Goal: Task Accomplishment & Management: Manage account settings

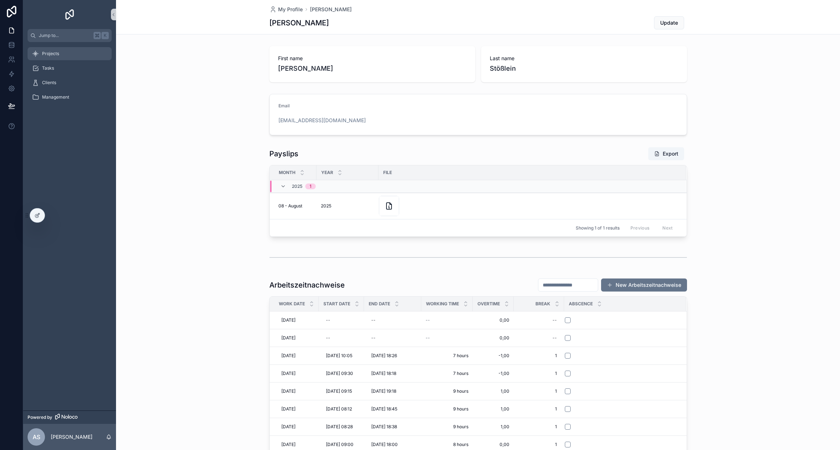
scroll to position [415, 0]
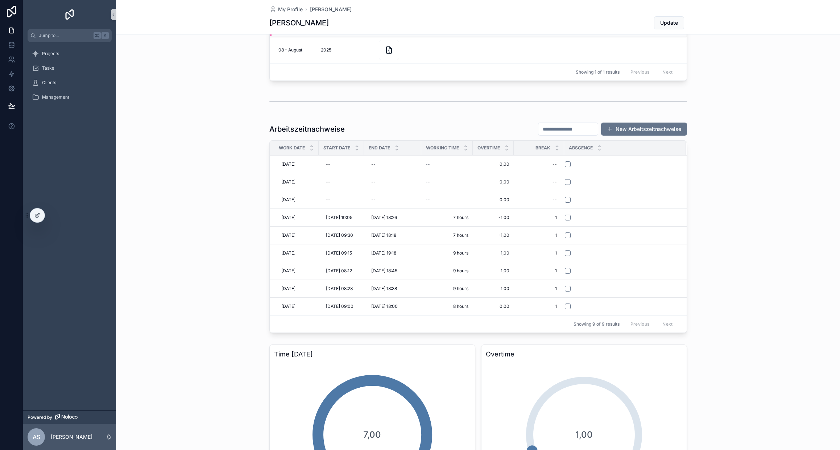
scroll to position [183, 0]
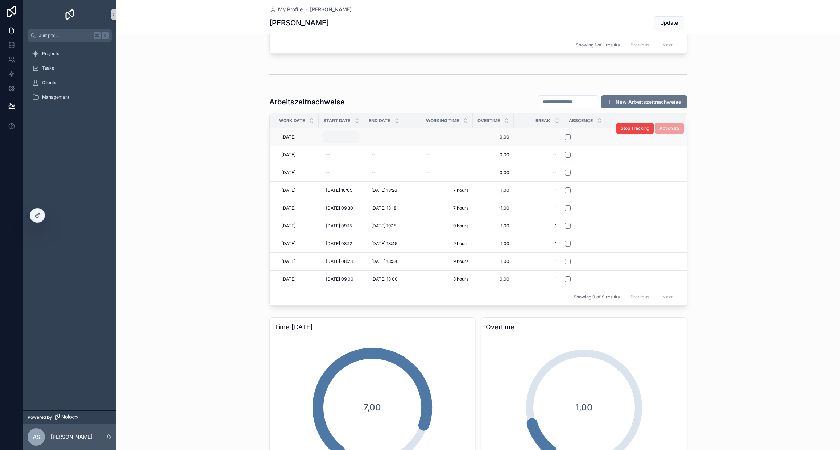
click at [332, 138] on div "--" at bounding box center [341, 137] width 37 height 12
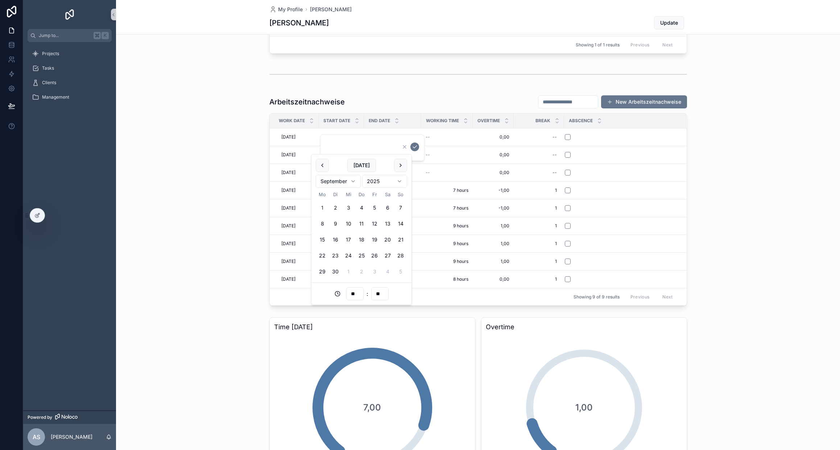
click at [356, 293] on input "**" at bounding box center [355, 294] width 17 height 10
click at [348, 399] on div "08" at bounding box center [355, 401] width 33 height 12
click at [378, 293] on input "**" at bounding box center [380, 294] width 17 height 10
click at [375, 374] on div "30" at bounding box center [379, 377] width 33 height 12
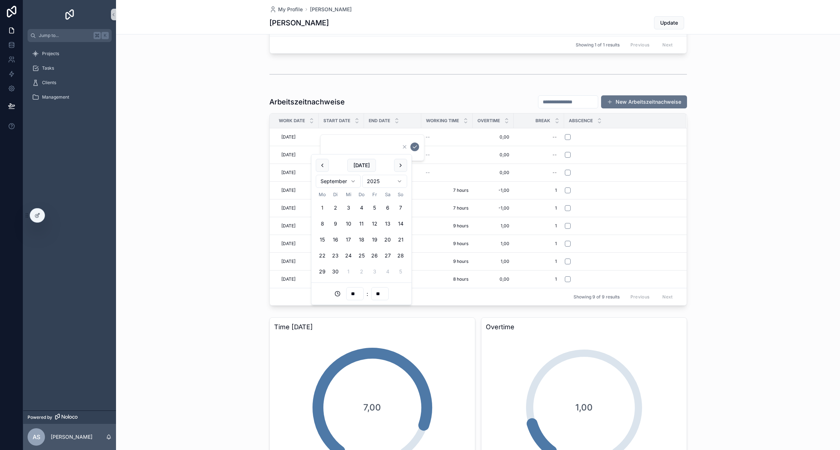
click at [355, 292] on input "**" at bounding box center [355, 294] width 17 height 10
click at [359, 165] on button "[DATE]" at bounding box center [361, 165] width 29 height 13
click at [352, 293] on input "**" at bounding box center [355, 294] width 17 height 10
click at [346, 398] on div "08" at bounding box center [355, 401] width 33 height 12
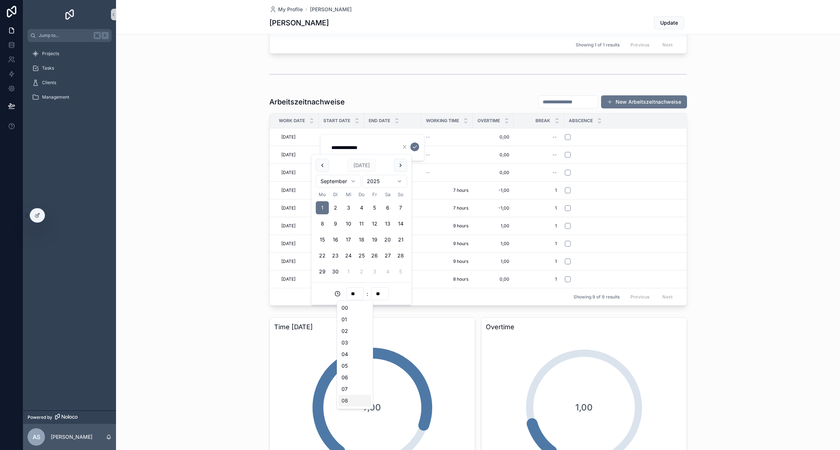
type input "**********"
type input "**"
click at [378, 293] on input "**" at bounding box center [380, 294] width 17 height 10
click at [371, 376] on div "30" at bounding box center [379, 378] width 33 height 12
type input "**********"
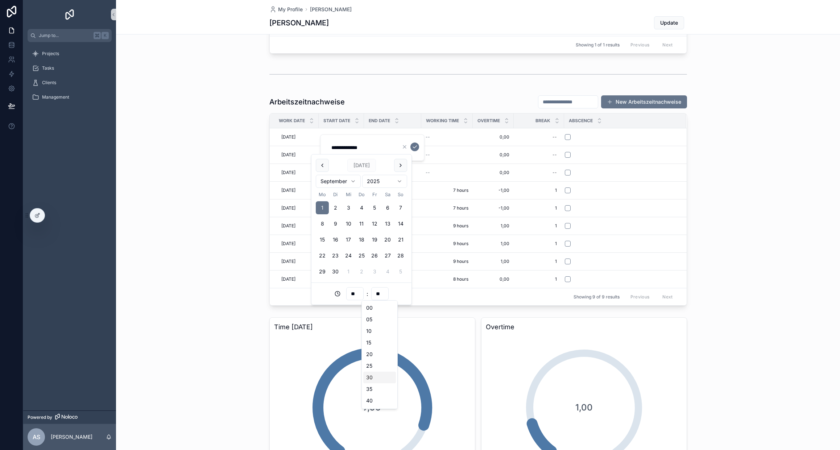
type input "**"
click at [414, 146] on icon "scrollable content" at bounding box center [415, 147] width 6 height 6
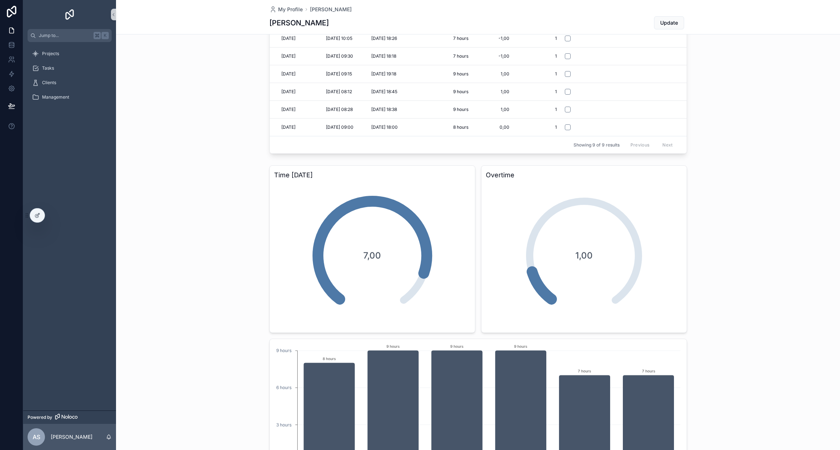
scroll to position [433, 0]
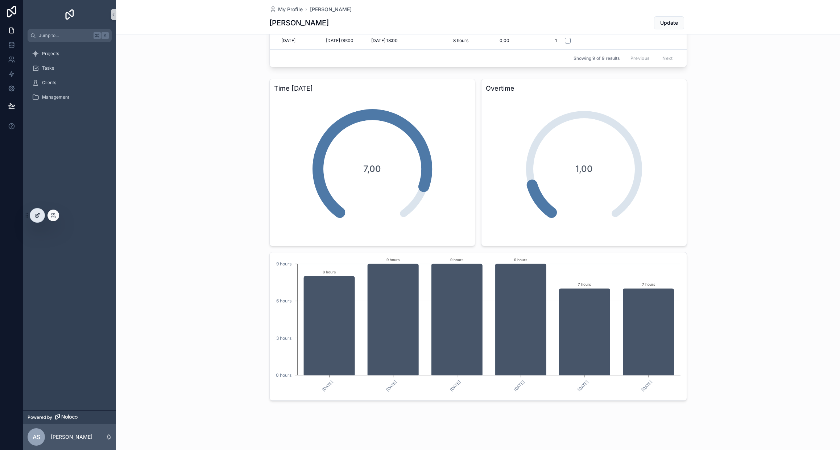
click at [35, 216] on icon at bounding box center [36, 215] width 3 height 3
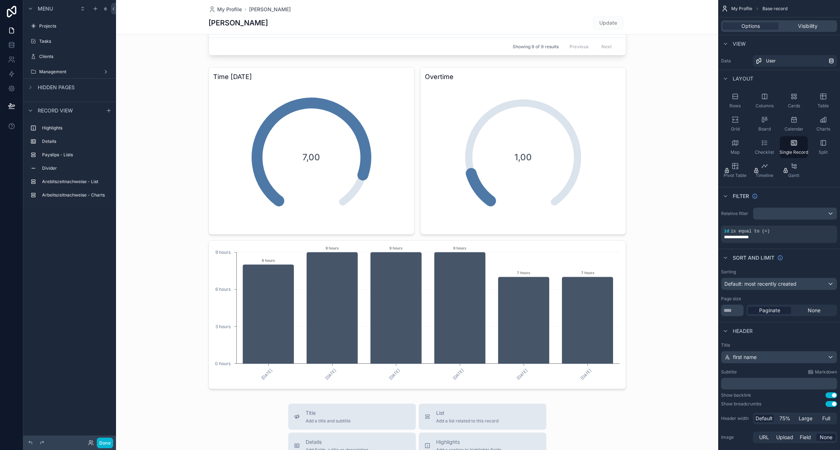
click at [390, 289] on div "scrollable content" at bounding box center [417, 143] width 602 height 1153
click at [432, 259] on div "scrollable content" at bounding box center [417, 228] width 602 height 328
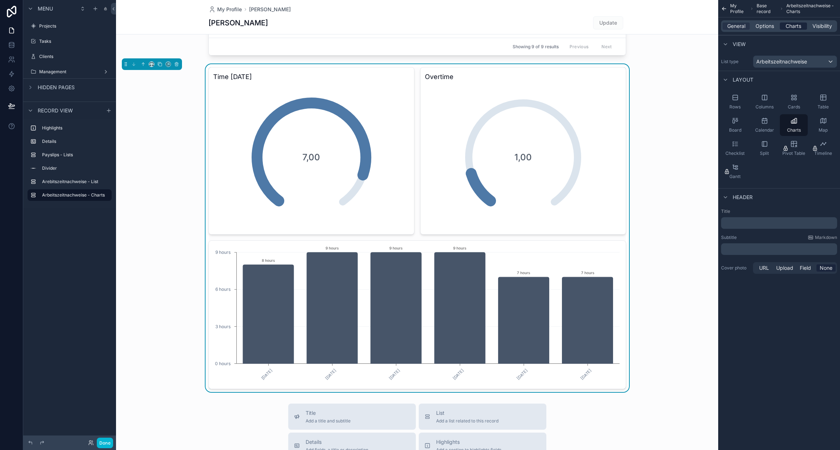
click at [789, 27] on span "Charts" at bounding box center [794, 25] width 16 height 7
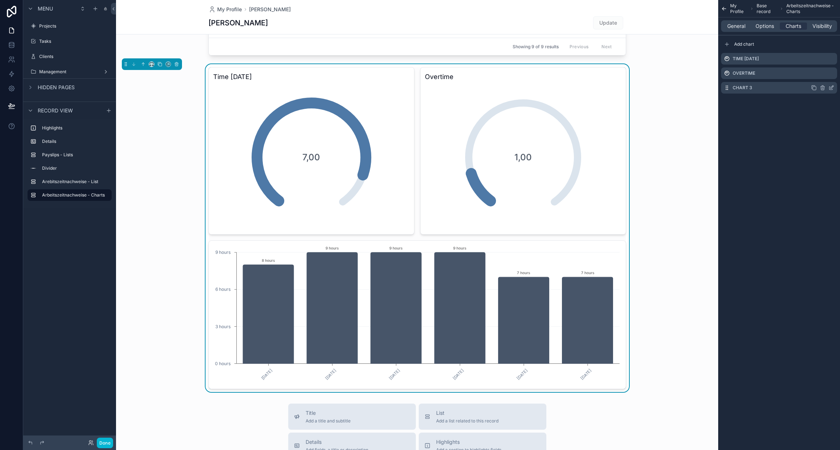
click at [831, 87] on icon "scrollable content" at bounding box center [831, 88] width 6 height 6
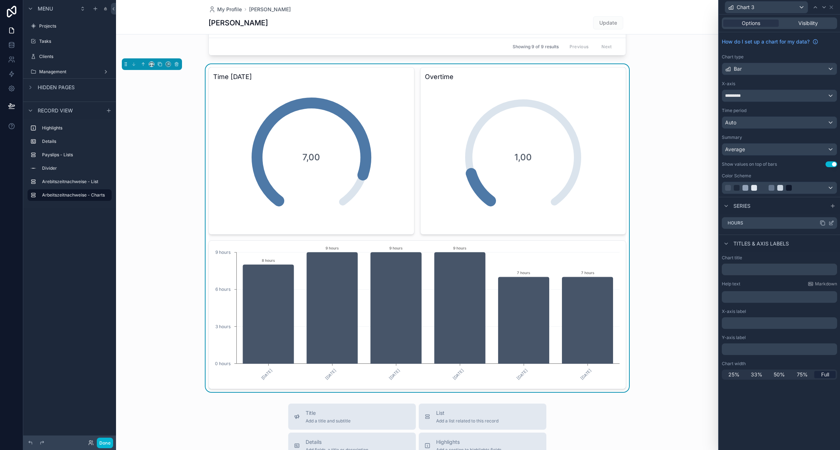
click at [831, 224] on icon at bounding box center [830, 223] width 3 height 3
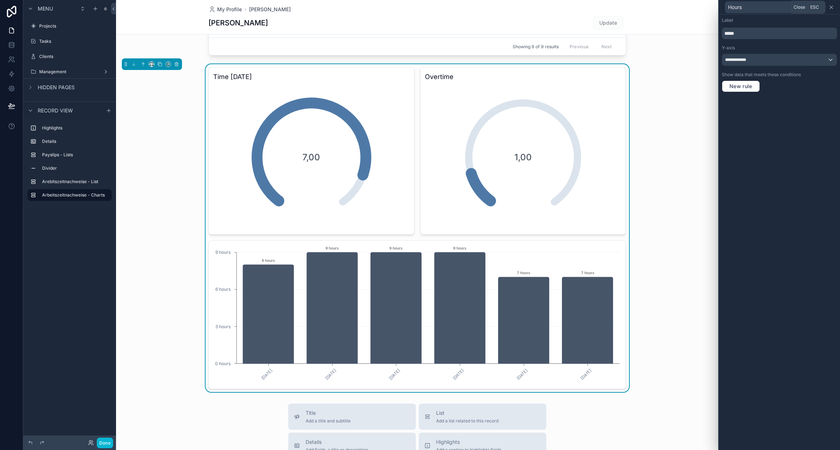
click at [831, 6] on icon at bounding box center [831, 7] width 6 height 6
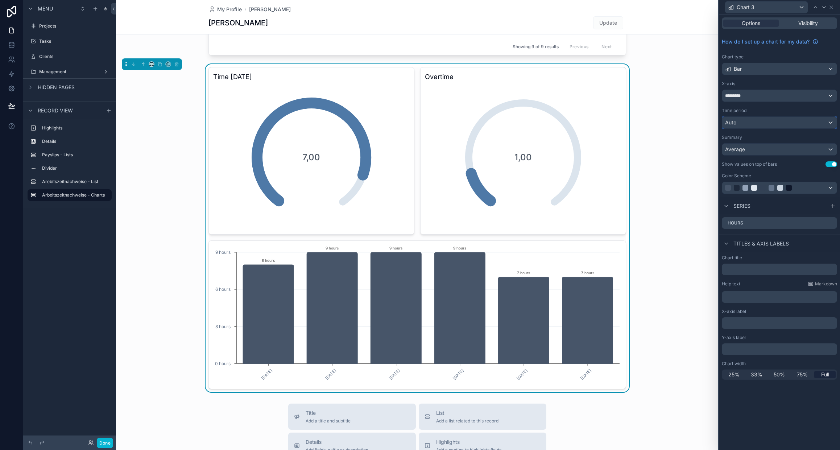
click at [767, 123] on div "Auto" at bounding box center [779, 123] width 115 height 12
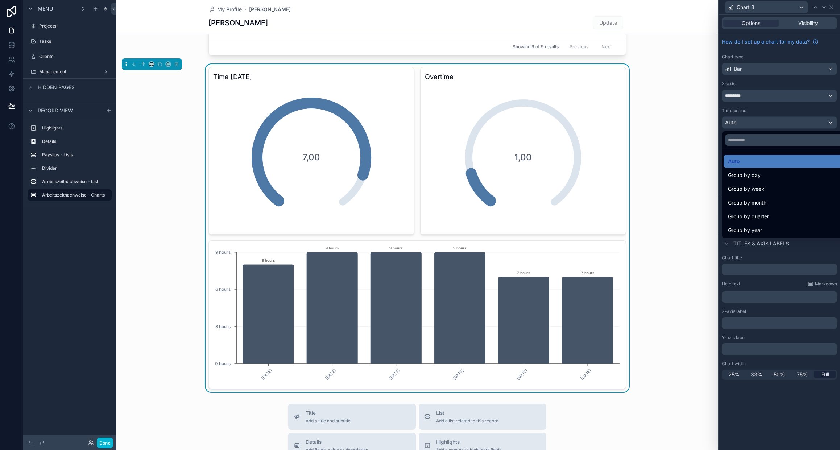
click at [767, 123] on div at bounding box center [779, 225] width 121 height 450
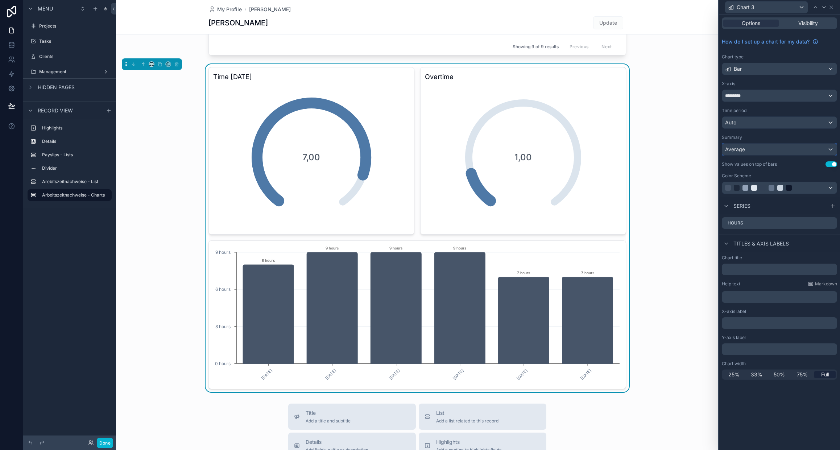
click at [760, 153] on div "Average" at bounding box center [779, 150] width 115 height 12
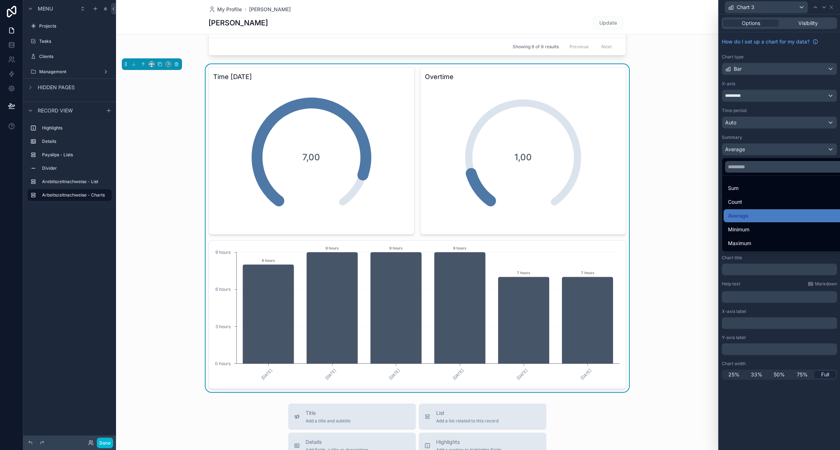
click at [760, 153] on div at bounding box center [779, 225] width 121 height 450
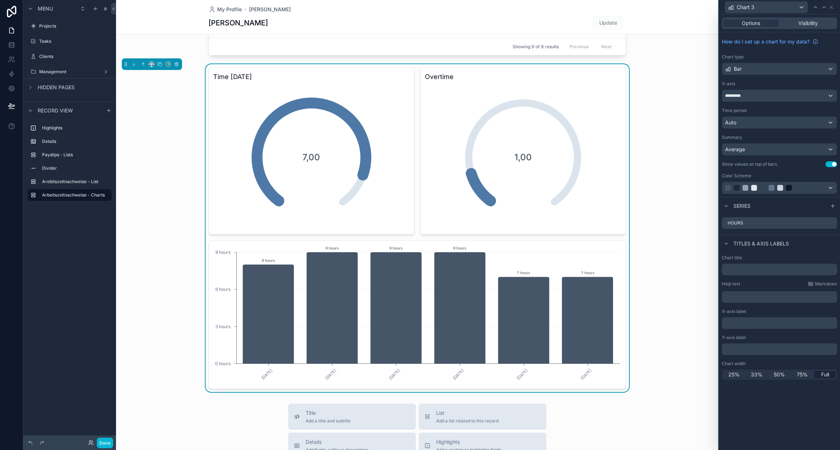
click at [834, 163] on button "Use setting" at bounding box center [831, 164] width 12 height 6
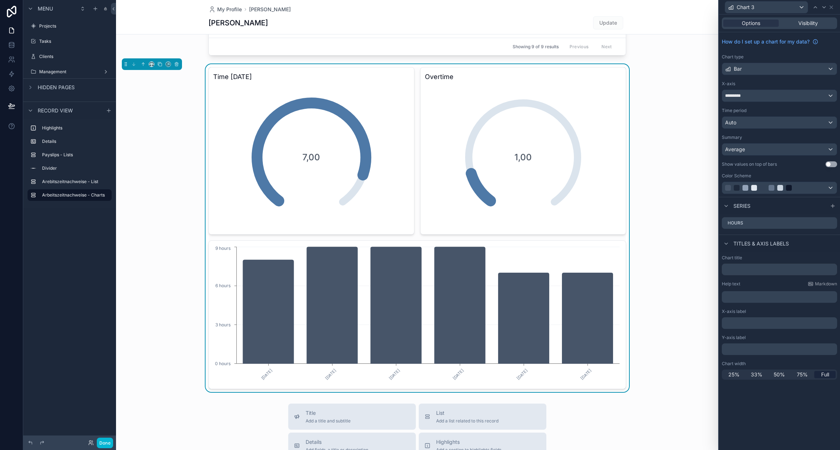
click at [833, 163] on button "Use setting" at bounding box center [831, 164] width 12 height 6
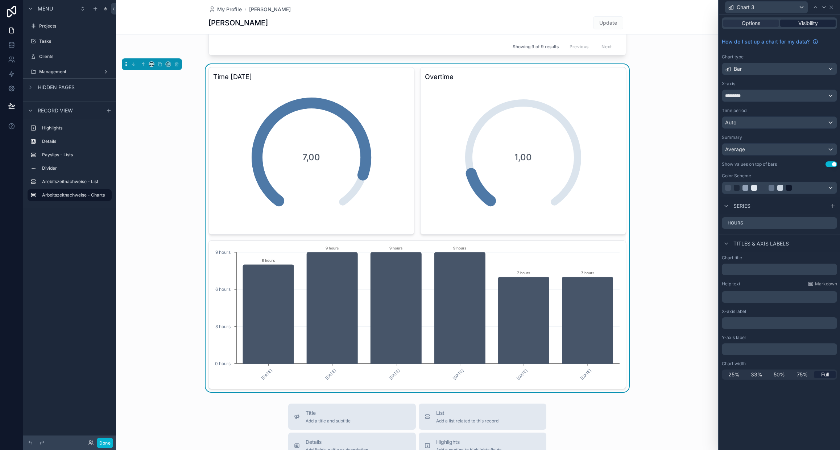
click at [807, 26] on span "Visibility" at bounding box center [808, 23] width 20 height 7
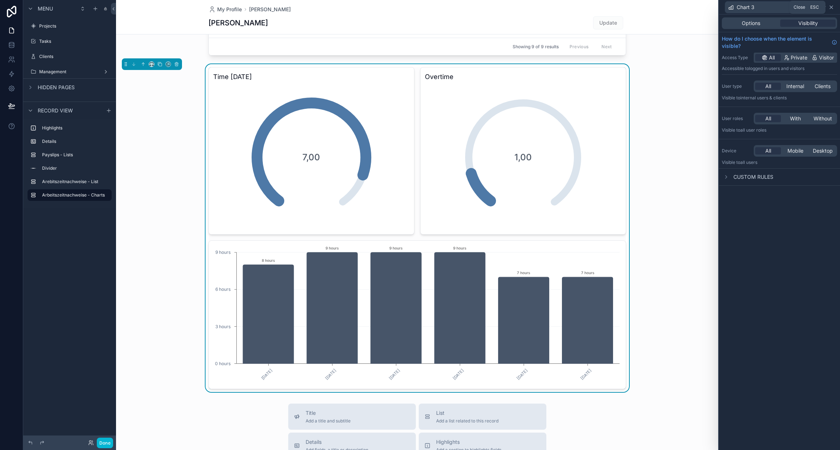
click at [831, 7] on icon at bounding box center [831, 7] width 3 height 3
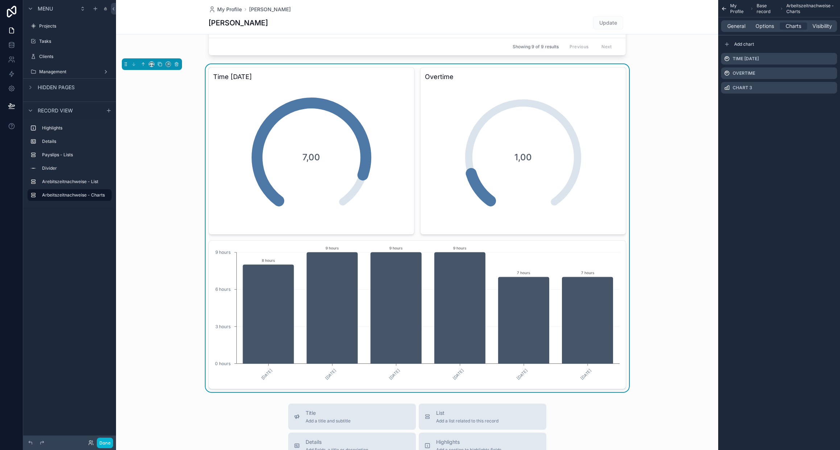
scroll to position [439, 0]
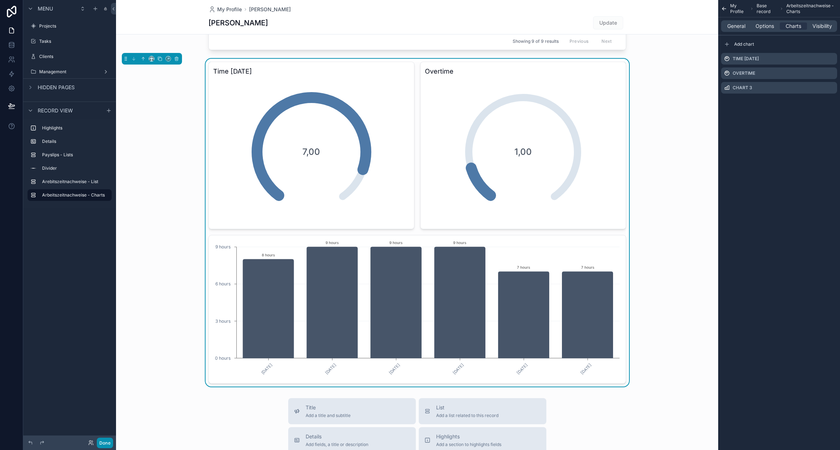
click at [106, 440] on button "Done" at bounding box center [105, 443] width 16 height 11
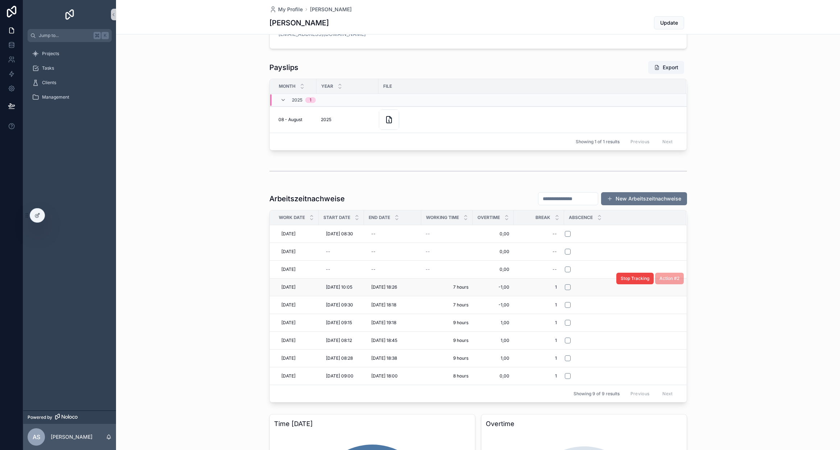
scroll to position [86, 0]
click at [34, 219] on div at bounding box center [37, 215] width 15 height 14
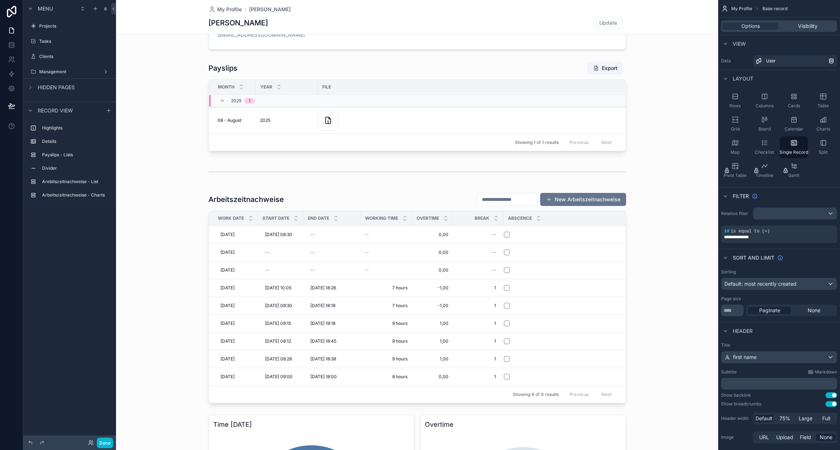
click at [437, 239] on div "scrollable content" at bounding box center [417, 298] width 602 height 216
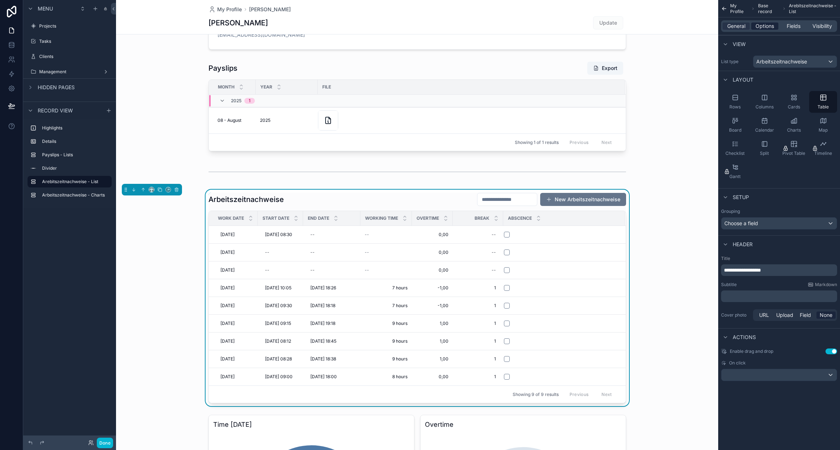
click at [770, 24] on span "Options" at bounding box center [765, 25] width 18 height 7
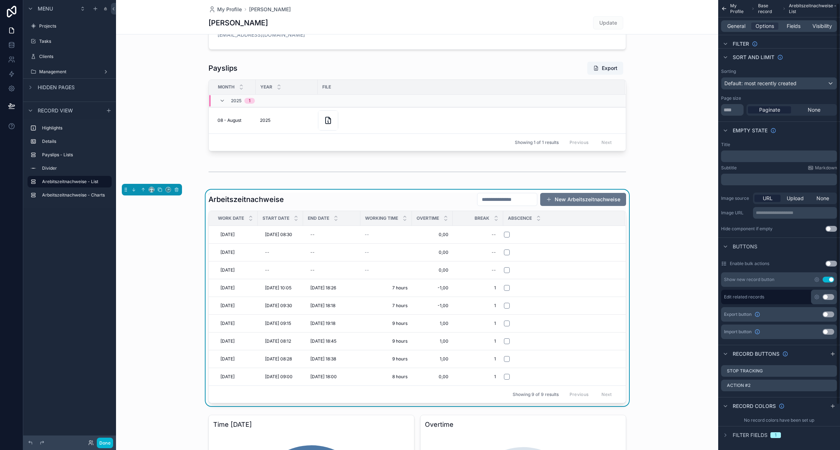
scroll to position [54, 0]
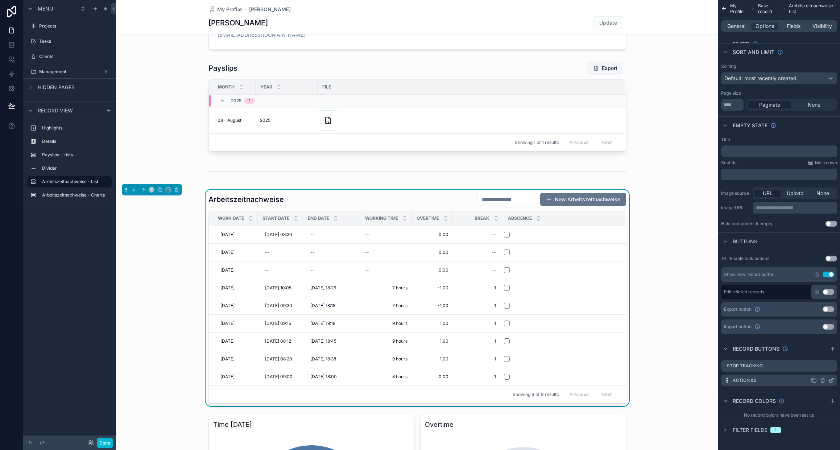
click at [832, 379] on icon "scrollable content" at bounding box center [831, 380] width 6 height 6
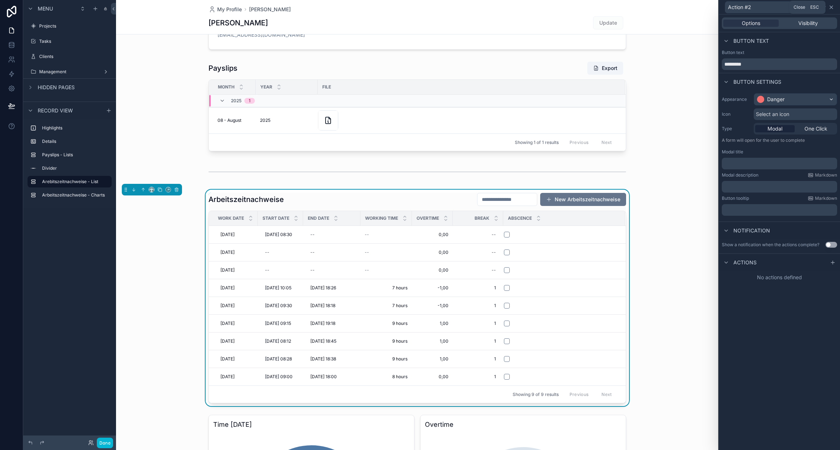
click at [830, 9] on icon at bounding box center [831, 7] width 6 height 6
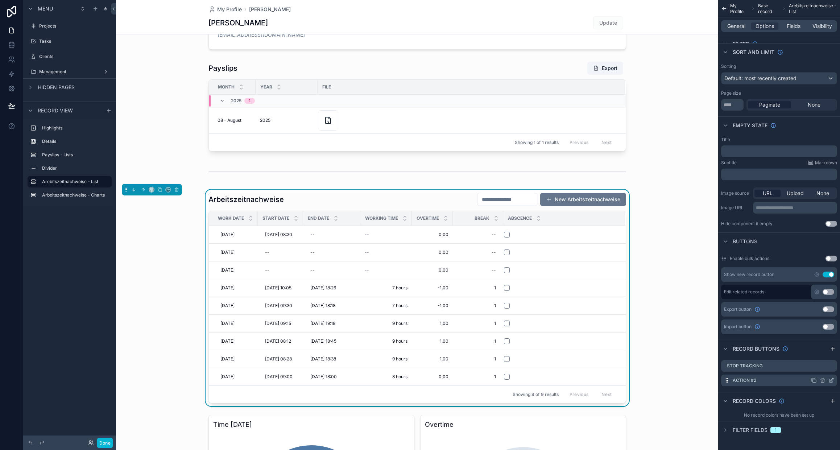
click at [822, 380] on icon "scrollable content" at bounding box center [823, 380] width 6 height 6
click at [820, 368] on icon at bounding box center [820, 369] width 6 height 6
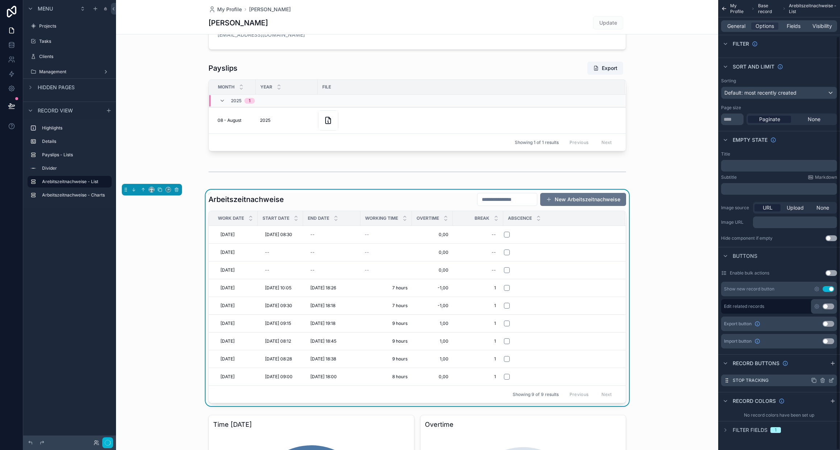
scroll to position [39, 0]
click at [103, 446] on button "Done" at bounding box center [105, 443] width 16 height 11
